Goal: Find specific page/section: Find specific page/section

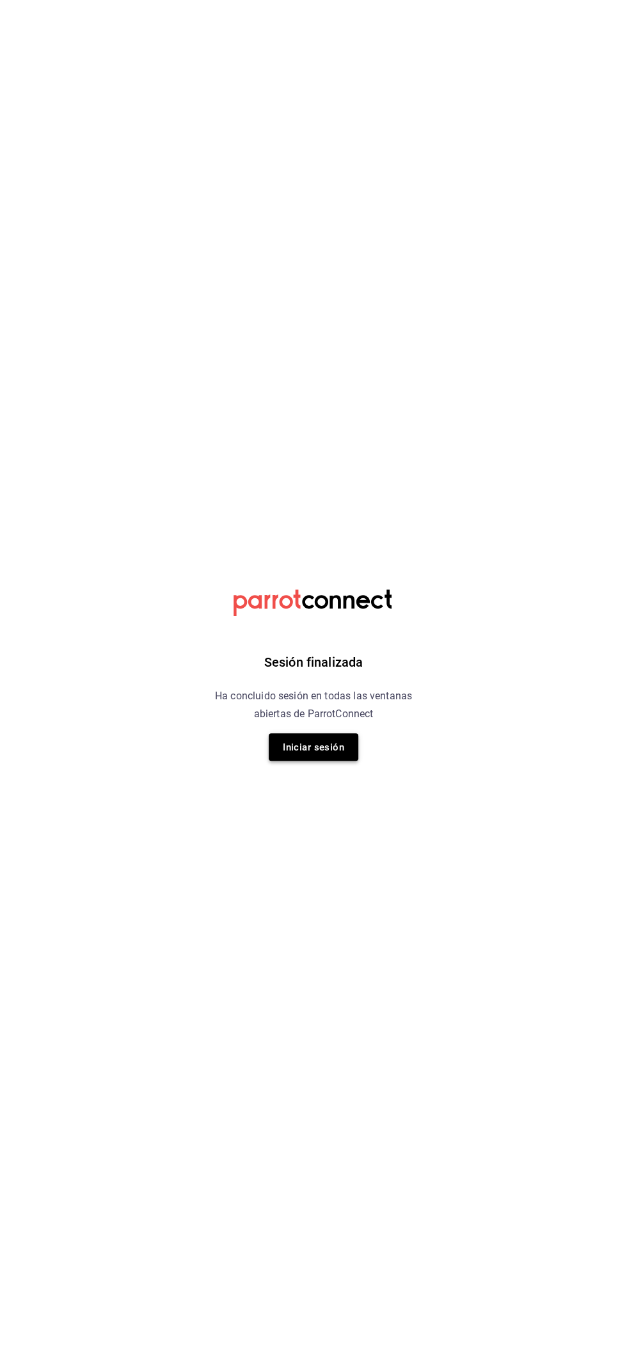
click at [298, 749] on font "Iniciar sesión" at bounding box center [313, 748] width 61 height 12
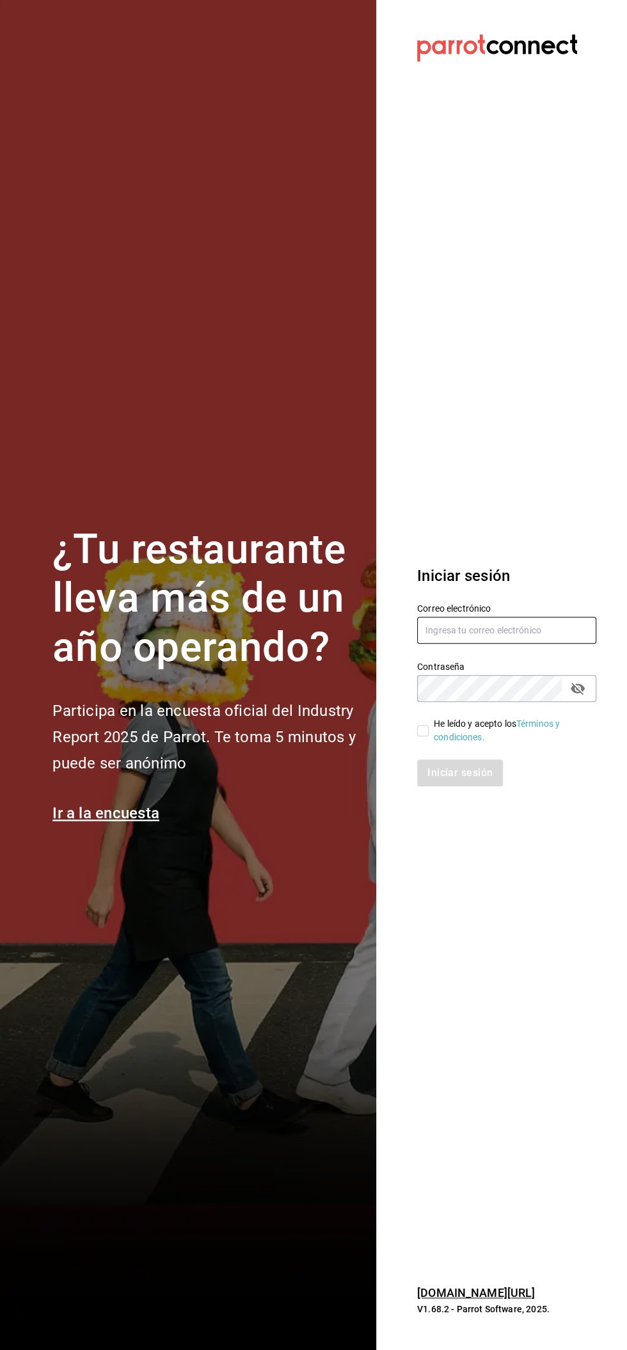
click at [493, 628] on input "text" at bounding box center [506, 630] width 179 height 27
type input "facturacion@beefcapital.com"
click at [422, 730] on input "He leído y acepto los Términos y condiciones." at bounding box center [423, 731] width 12 height 12
checkbox input "true"
click at [456, 774] on font "Iniciar sesión" at bounding box center [460, 773] width 65 height 12
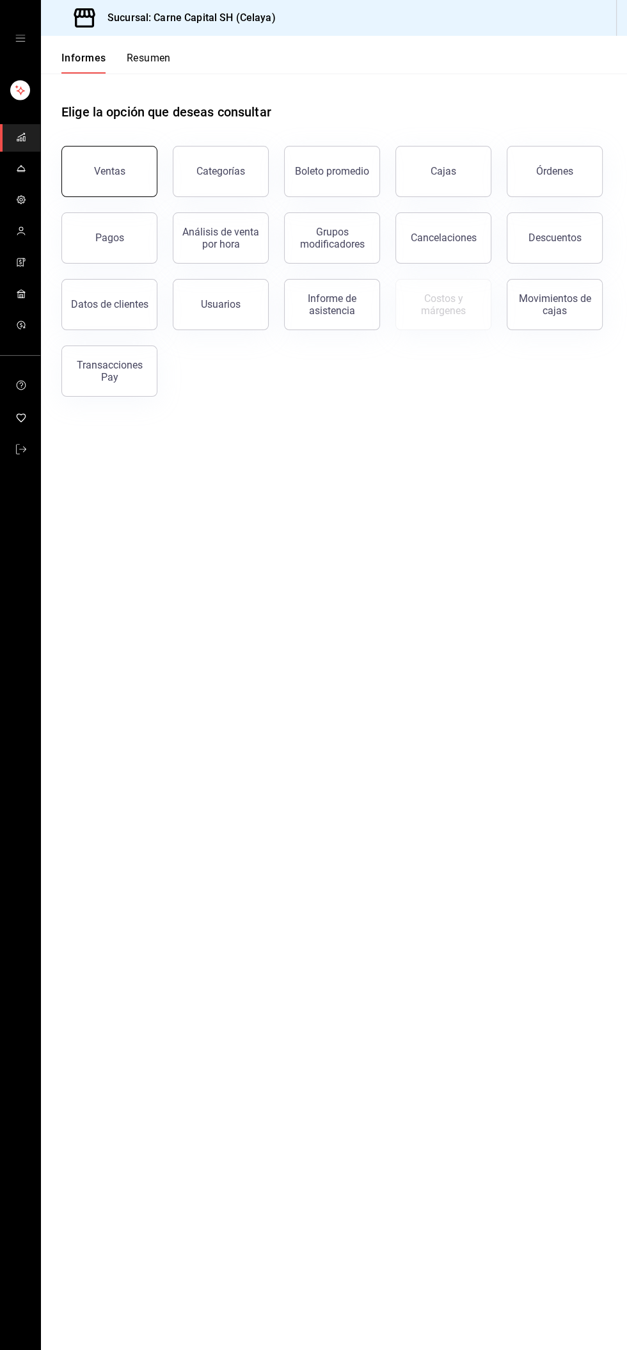
click at [115, 163] on button "Ventas" at bounding box center [109, 171] width 96 height 51
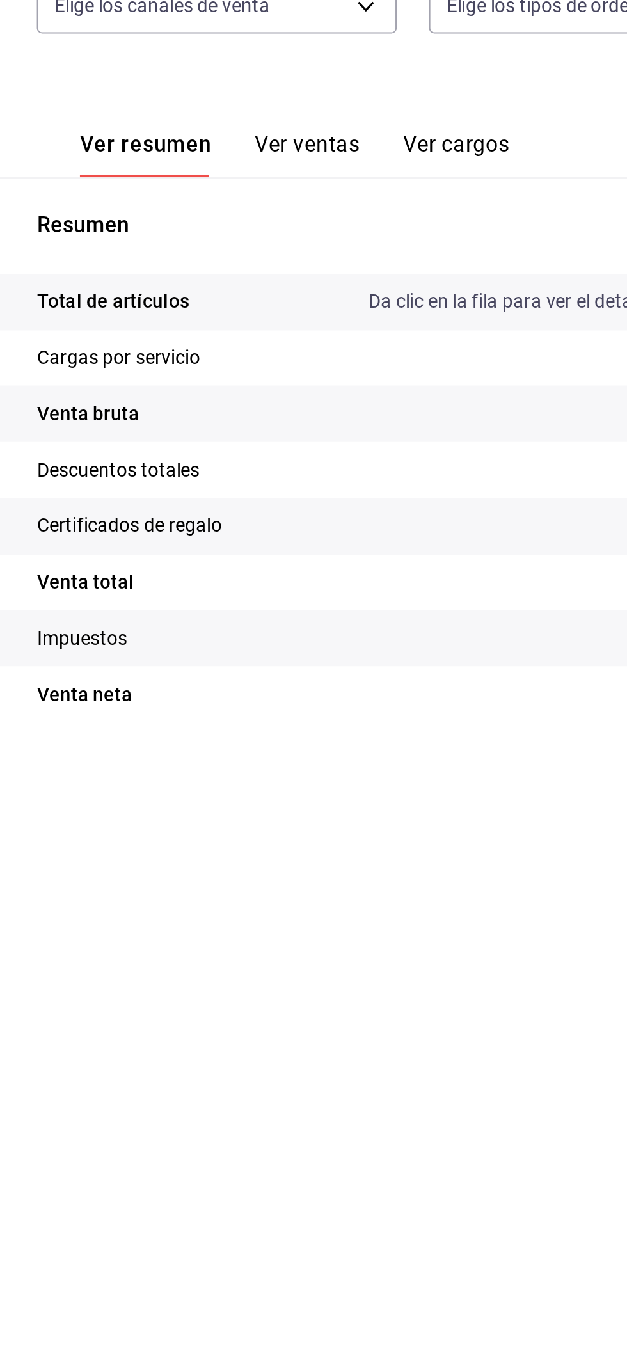
click at [48, 792] on main "Regresar Ventas Los artículos listados no incluyen descuentos de orden y el fil…" at bounding box center [334, 693] width 586 height 1315
